Goal: Task Accomplishment & Management: Manage account settings

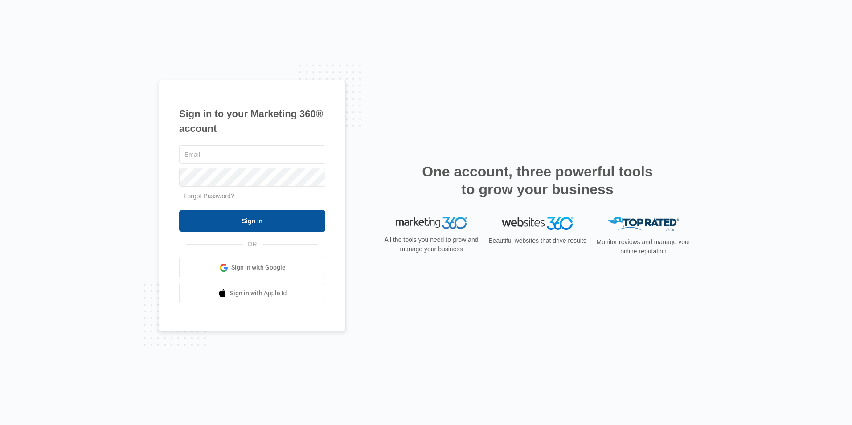
type input "[EMAIL_ADDRESS][DOMAIN_NAME]"
click at [251, 219] on input "Sign In" at bounding box center [252, 220] width 146 height 21
